Goal: Information Seeking & Learning: Understand process/instructions

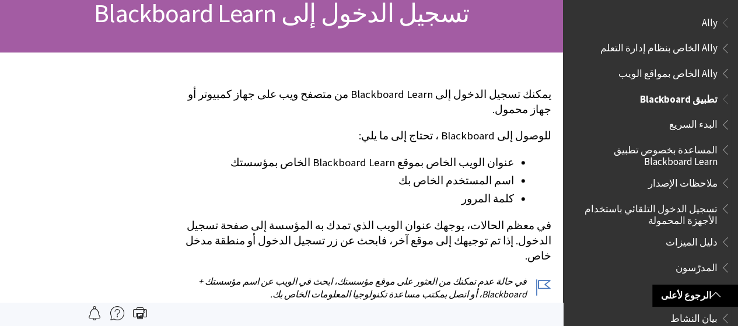
click at [669, 100] on span "تطبيق Blackboard" at bounding box center [679, 97] width 78 height 16
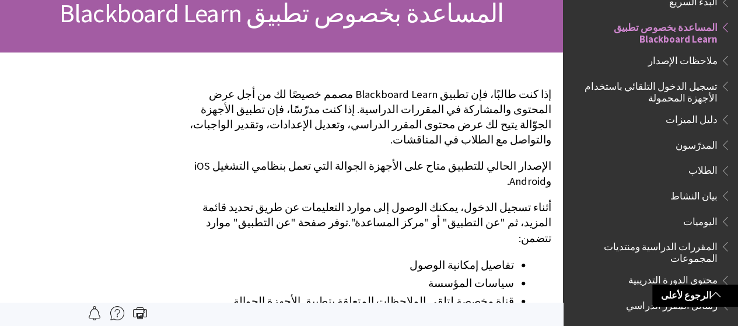
scroll to position [135, 0]
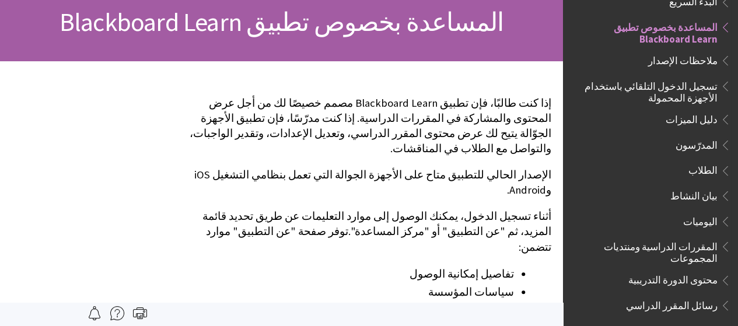
drag, startPoint x: 694, startPoint y: 65, endPoint x: 746, endPoint y: 88, distance: 56.7
click at [737, 88] on html "تجاوز إلى المحتوى الرئيسي مساعدة Blackboard مساعدة Bb English عربية Català Cymr…" at bounding box center [369, 28] width 738 height 326
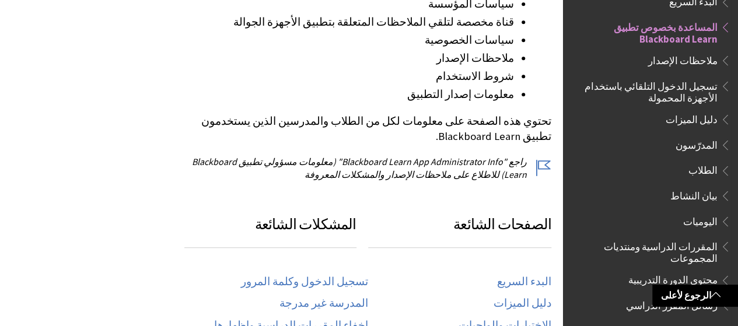
scroll to position [448, 0]
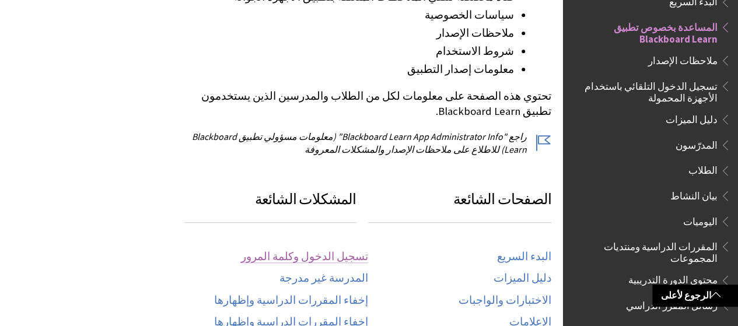
click at [340, 250] on link "تسجيل الدخول وكلمة المرور" at bounding box center [304, 256] width 127 height 13
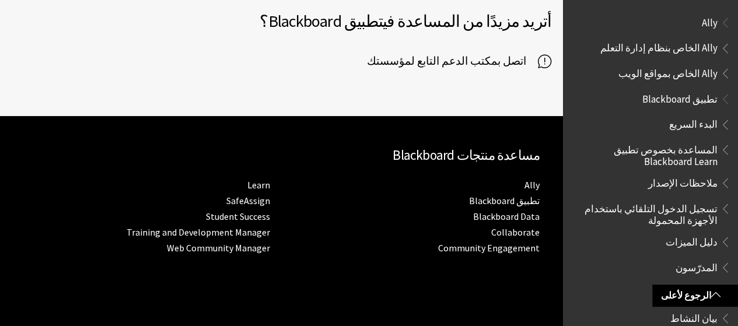
scroll to position [648, 0]
